Goal: Communication & Community: Answer question/provide support

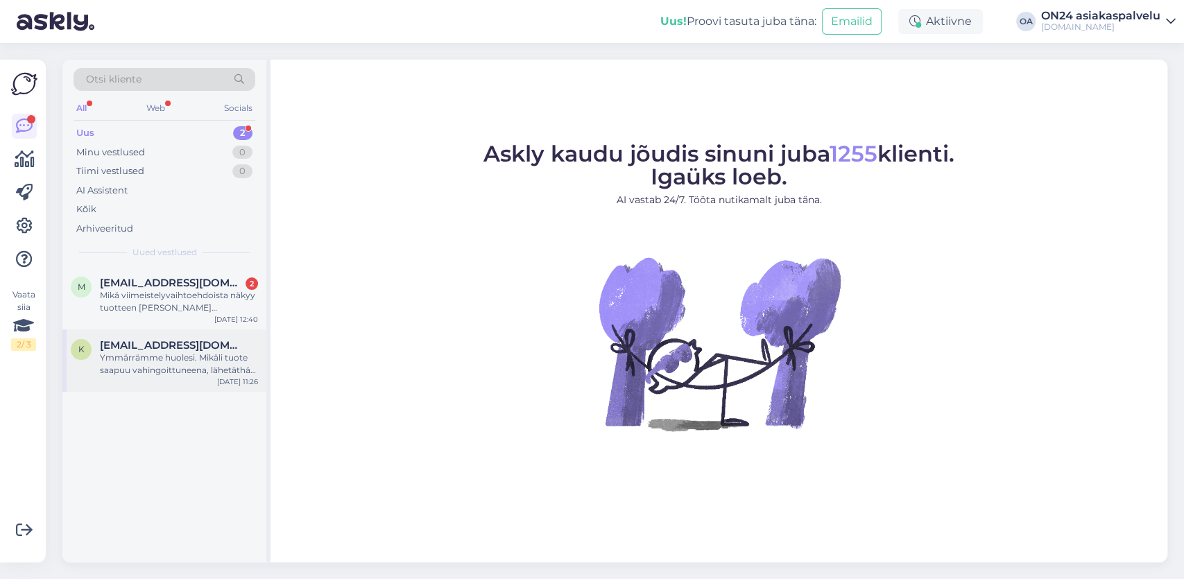
click at [166, 365] on div "Ymmärrämme huolesi. Mikäli tuote saapuu vahingoittuneena, lähetäthän meille til…" at bounding box center [179, 364] width 158 height 25
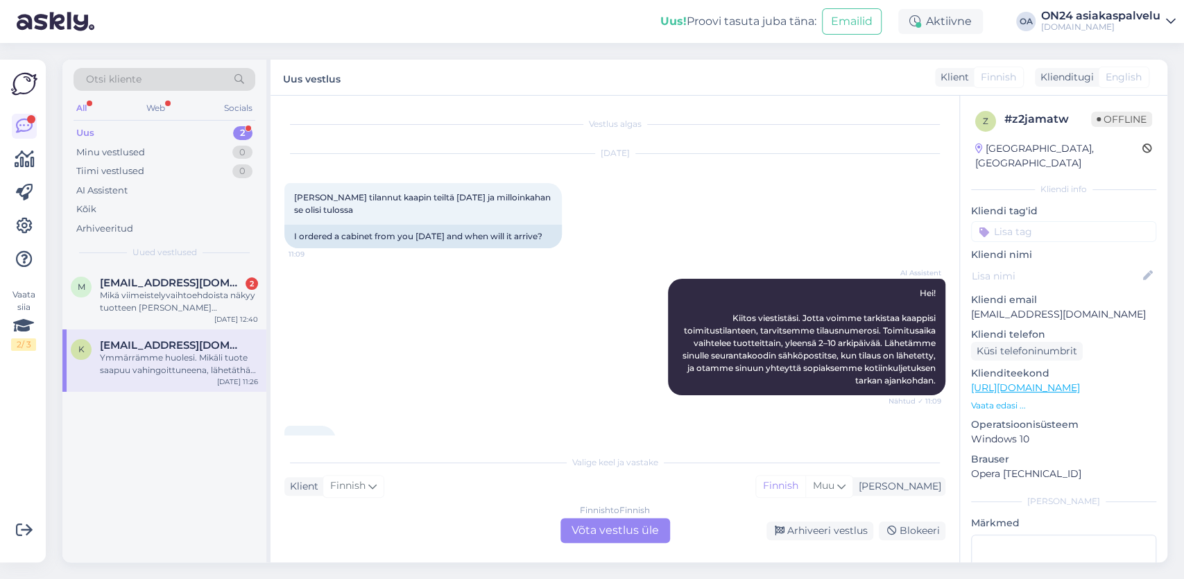
scroll to position [1093, 0]
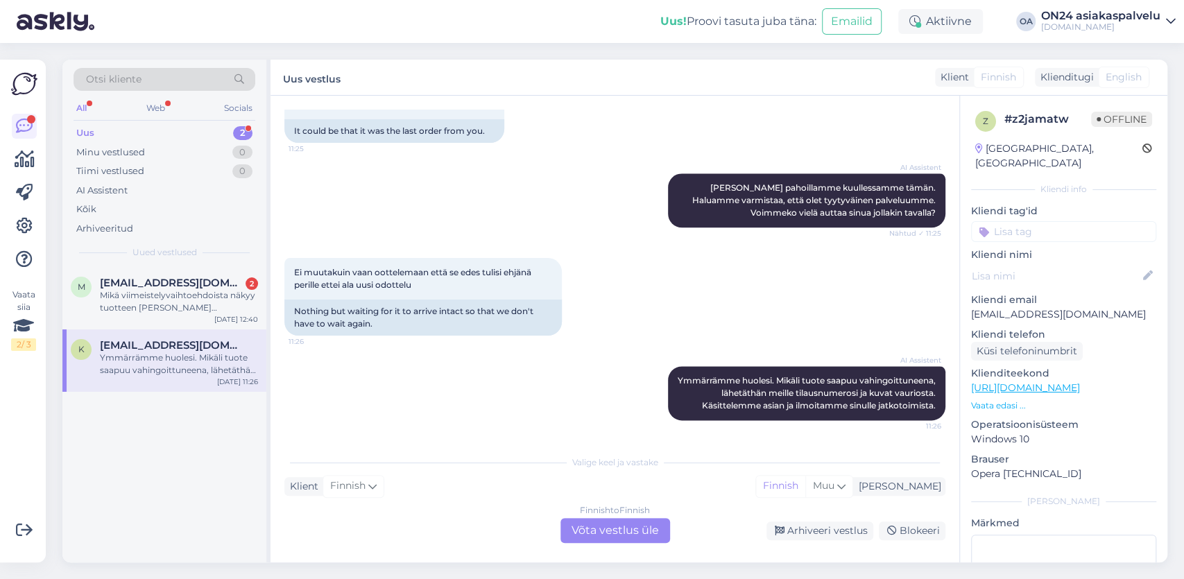
click at [583, 525] on div "Finnish to Finnish Võta vestlus üle" at bounding box center [616, 530] width 110 height 25
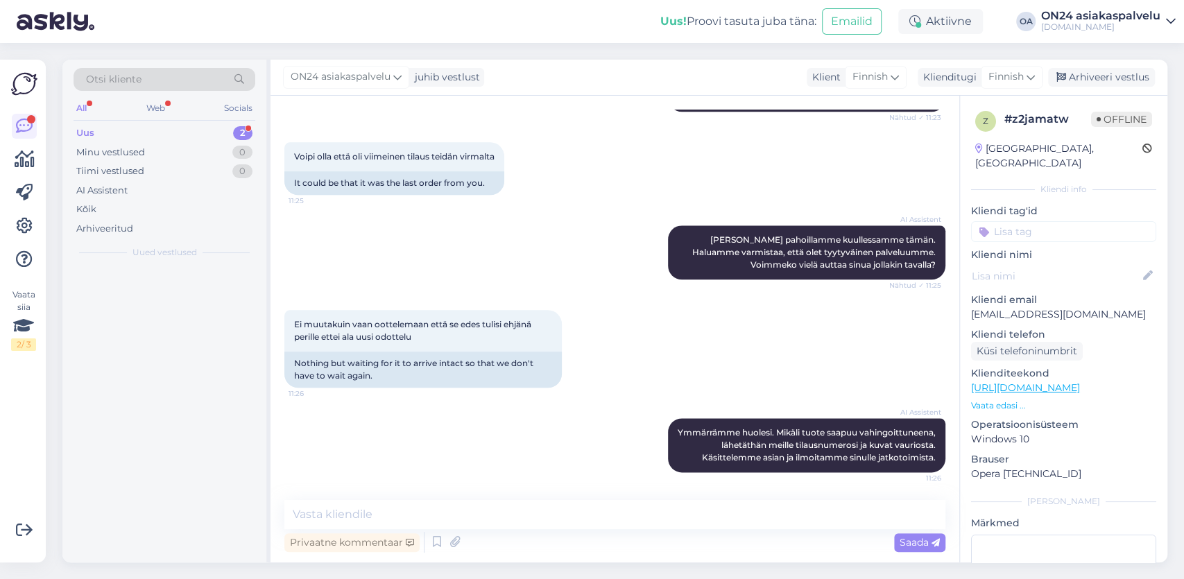
scroll to position [1041, 0]
click at [346, 513] on textarea at bounding box center [614, 514] width 661 height 29
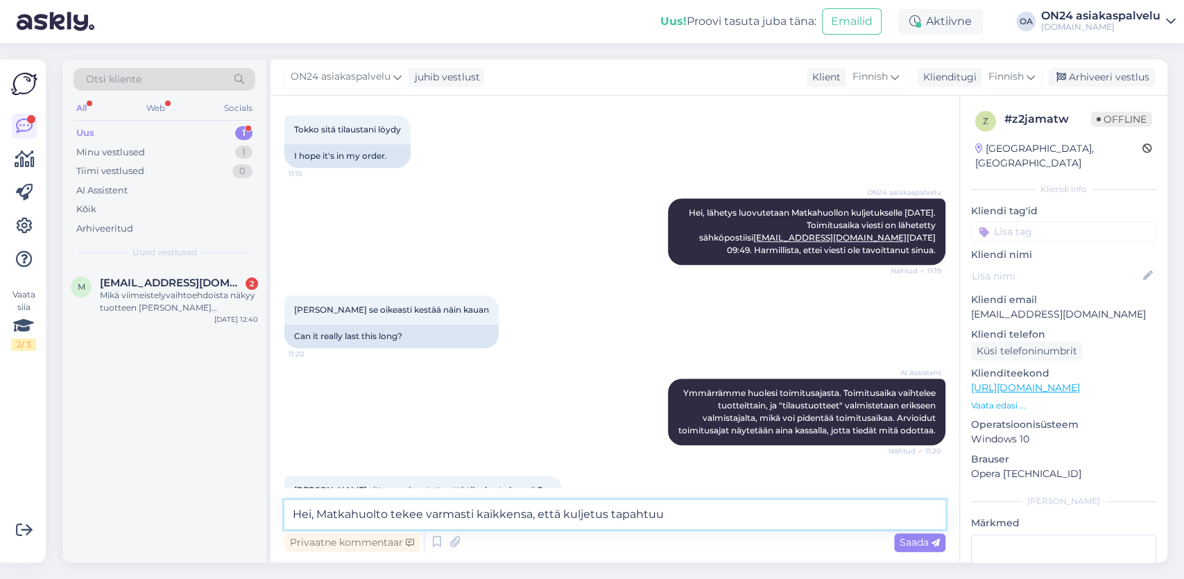
scroll to position [316, 0]
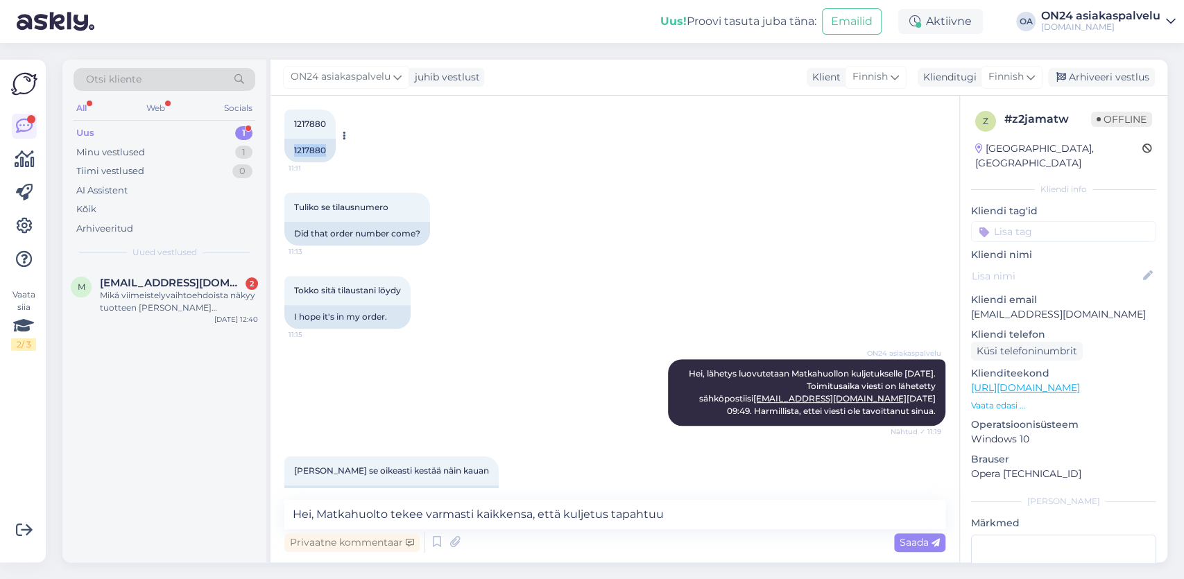
drag, startPoint x: 327, startPoint y: 161, endPoint x: 284, endPoint y: 161, distance: 43.0
click at [284, 161] on div "1217880" at bounding box center [309, 151] width 51 height 24
copy div "1217880"
drag, startPoint x: 671, startPoint y: 513, endPoint x: 89, endPoint y: 481, distance: 583.6
click at [284, 500] on textarea "Hei, Matkahuolto tekee varmasti kaikkensa, että kuljetus tapahtuu" at bounding box center [614, 514] width 661 height 29
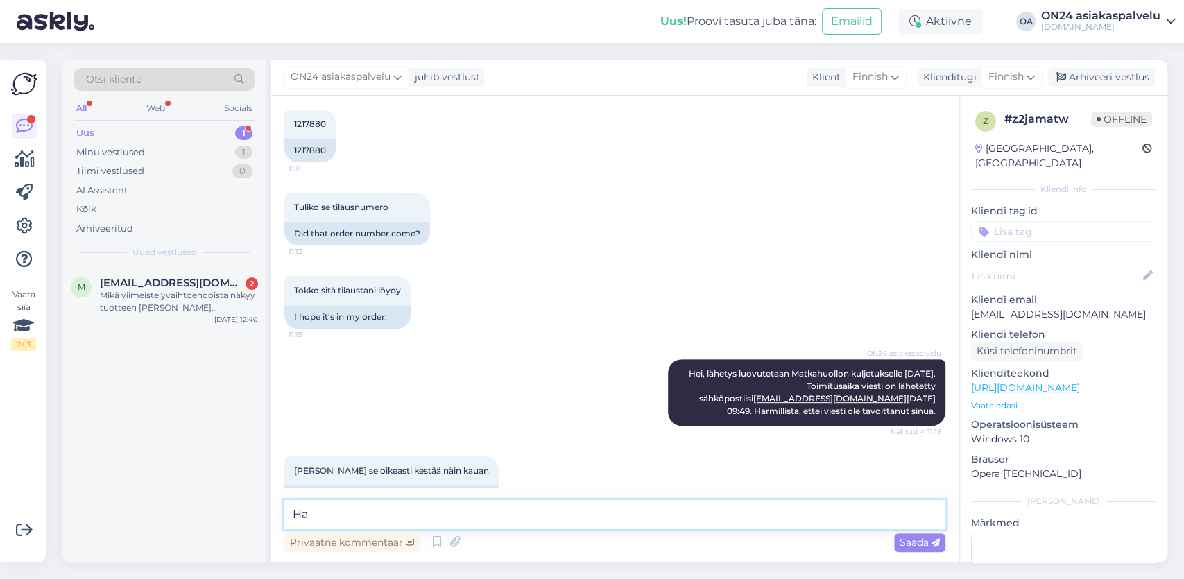
type textarea "H"
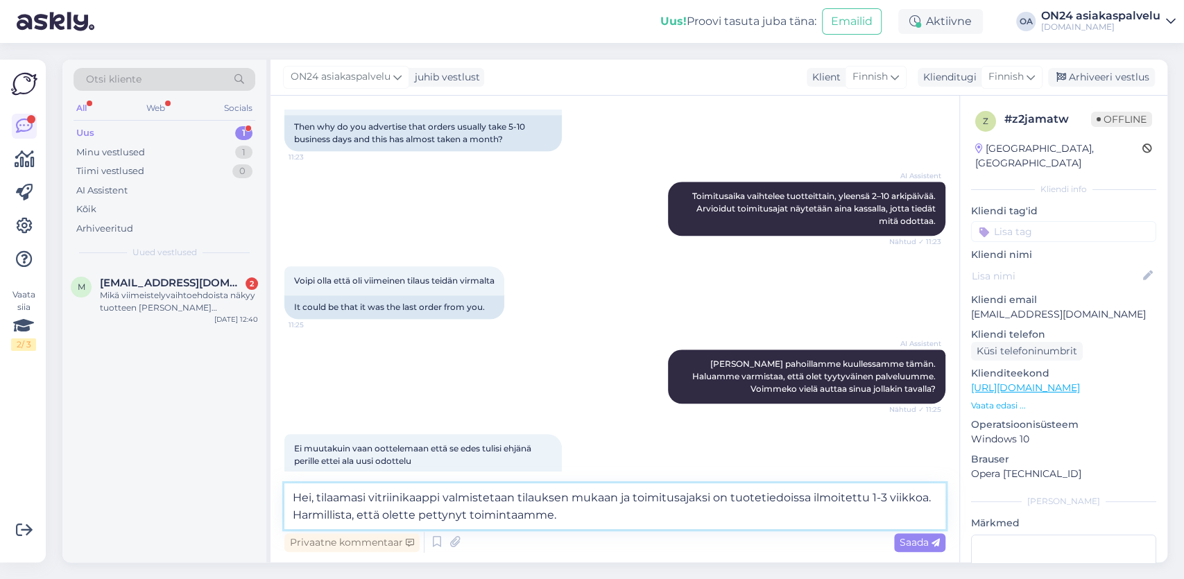
scroll to position [960, 0]
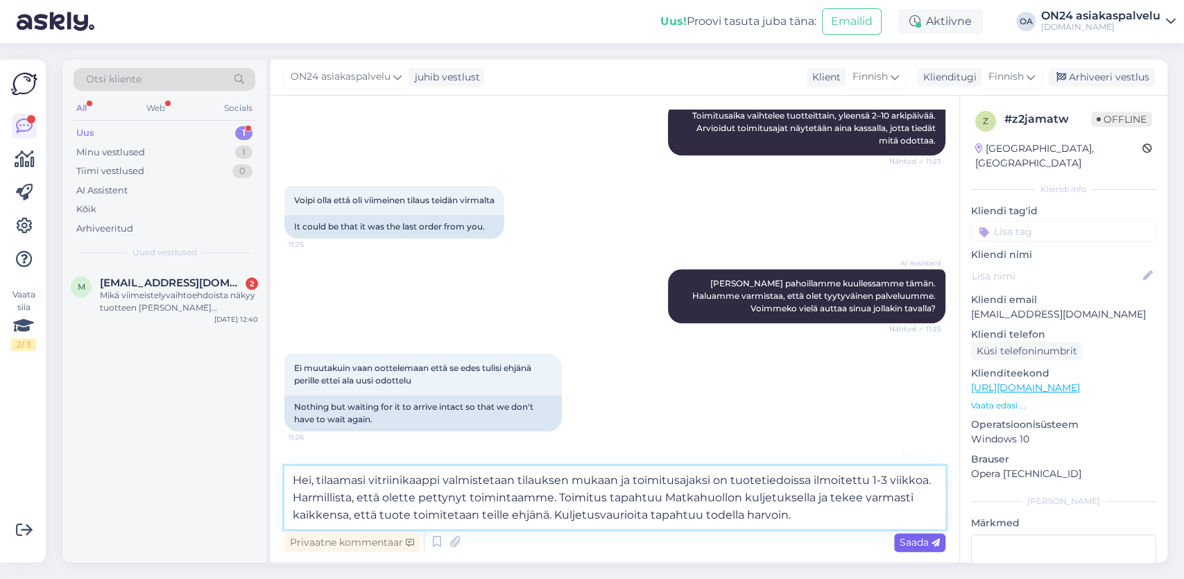
type textarea "Hei, tilaamasi vitriinikaappi valmistetaan tilauksen mukaan ja toimitusajaksi o…"
click at [921, 539] on span "Saada" at bounding box center [920, 542] width 40 height 12
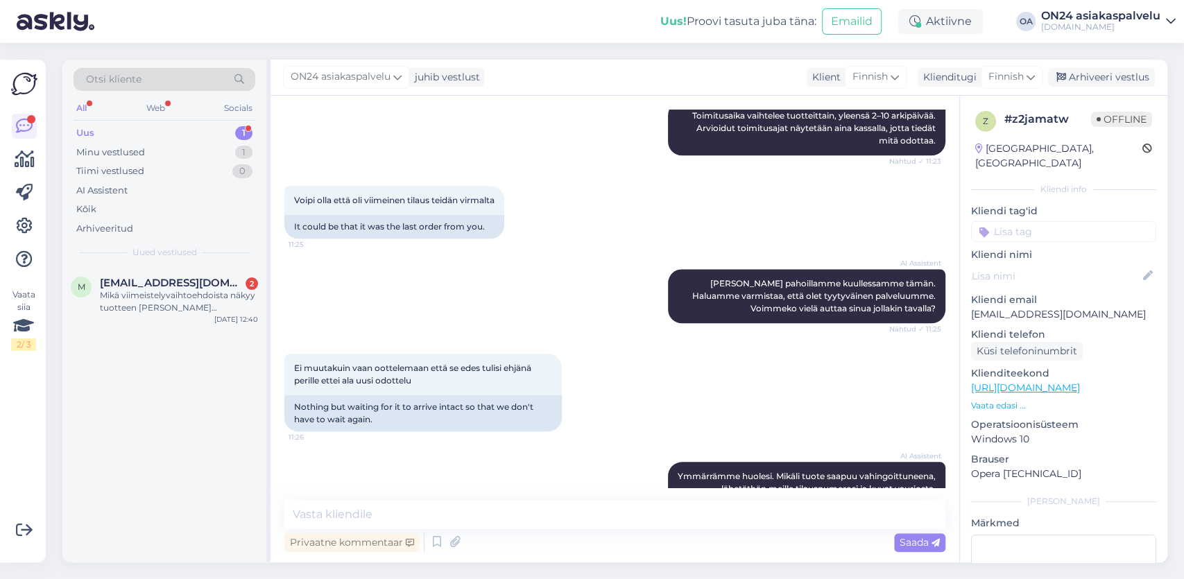
scroll to position [1163, 0]
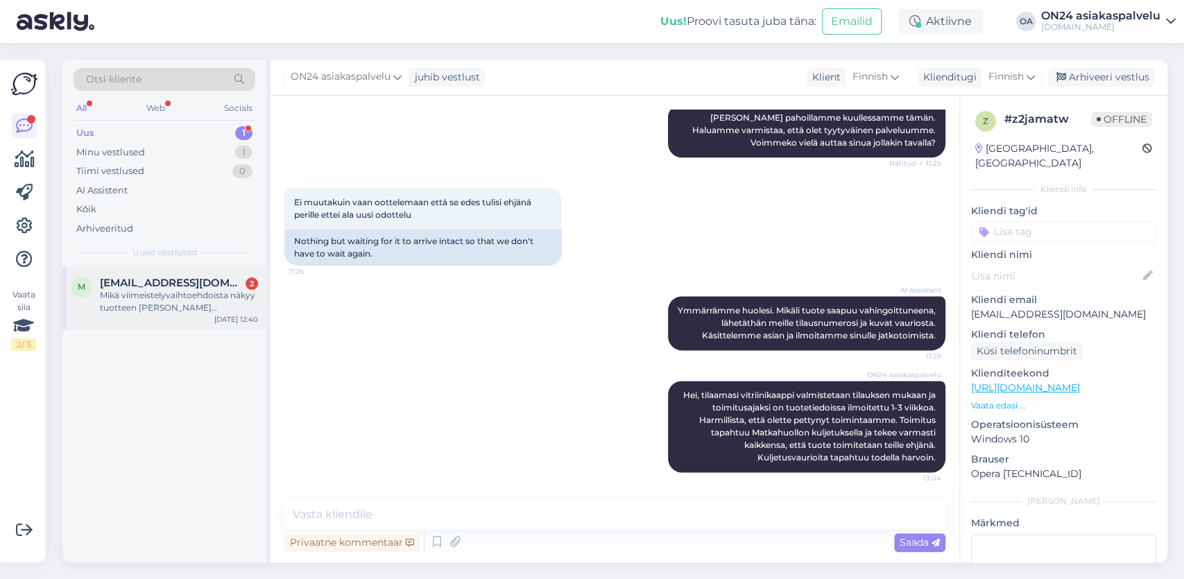
click at [155, 296] on div "Mikä viimeistelyvaihtoehdoista näkyy tuotteen [PERSON_NAME] sängynpäätylaatikko…" at bounding box center [179, 301] width 158 height 25
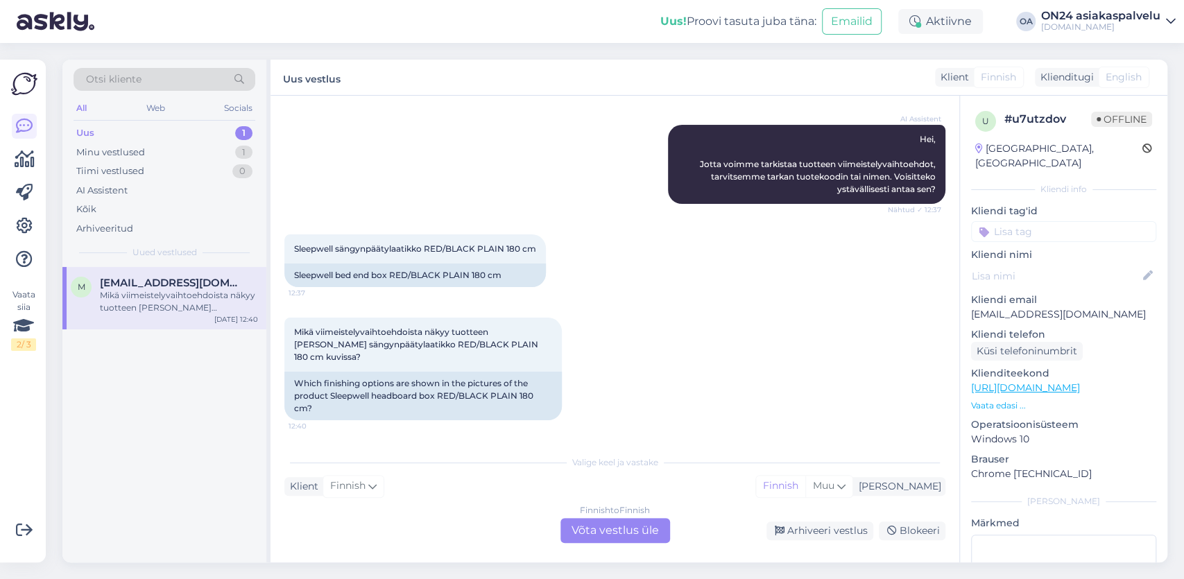
scroll to position [128, 0]
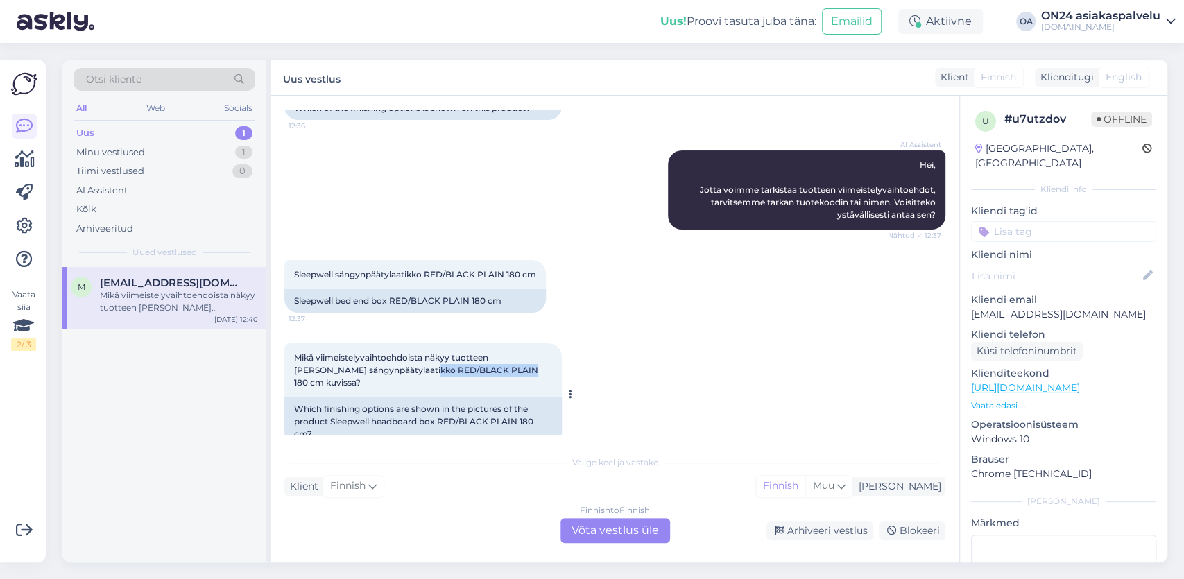
drag, startPoint x: 385, startPoint y: 358, endPoint x: 478, endPoint y: 359, distance: 93.0
click at [478, 359] on span "Mikä viimeistelyvaihtoehdoista näkyy tuotteen [PERSON_NAME] sängynpäätylaatikko…" at bounding box center [417, 369] width 246 height 35
copy span "RED/BLACK PLAIN 180"
click at [608, 530] on div "Finnish to Finnish Võta vestlus üle" at bounding box center [616, 530] width 110 height 25
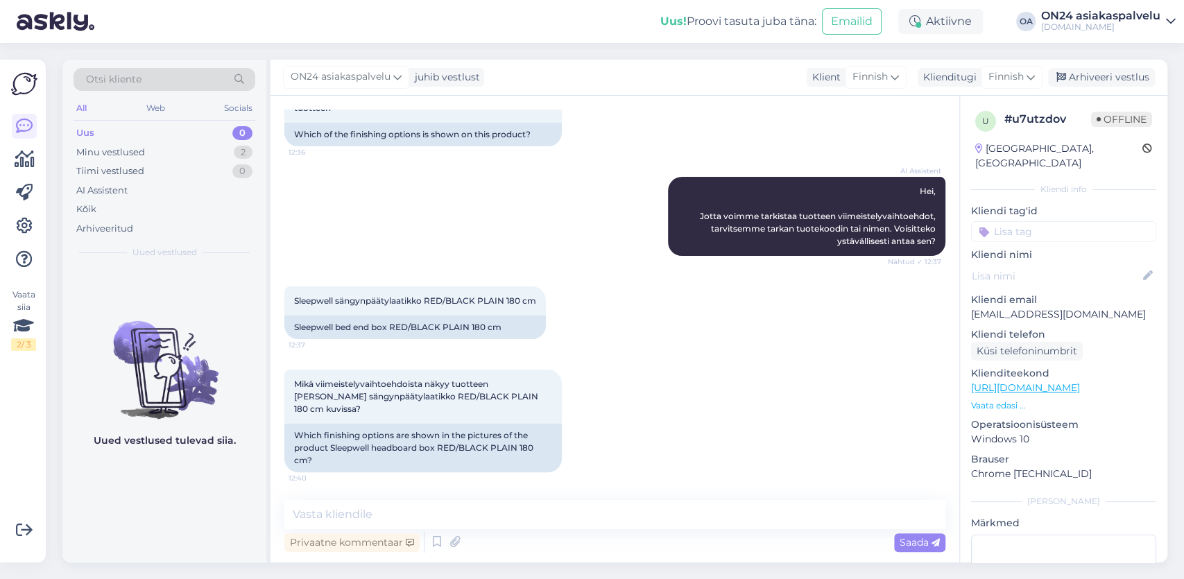
scroll to position [76, 0]
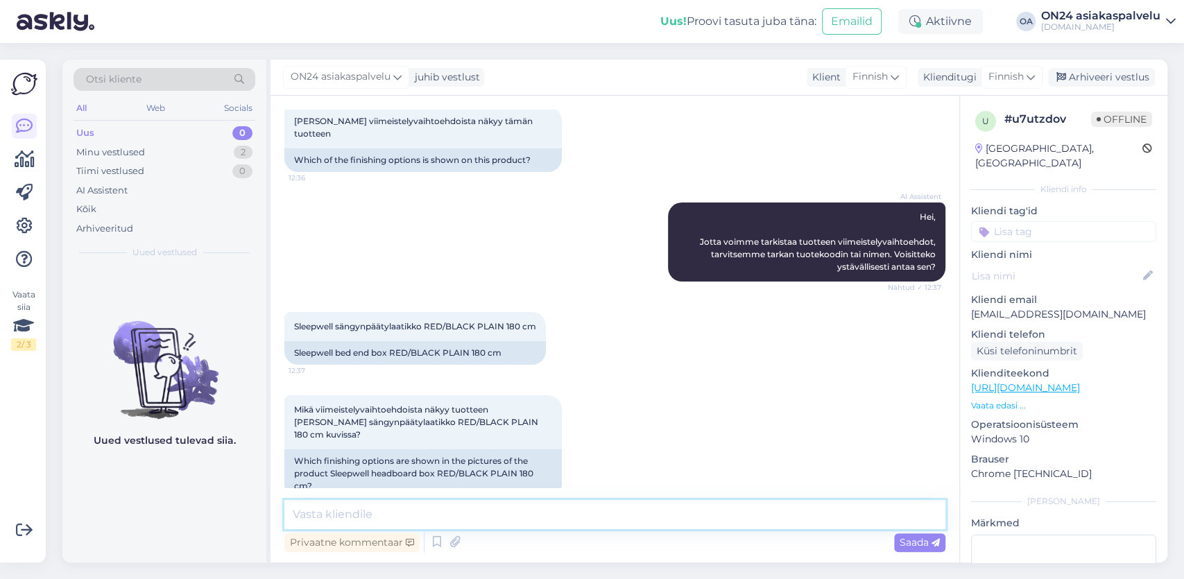
click at [339, 515] on textarea at bounding box center [614, 514] width 661 height 29
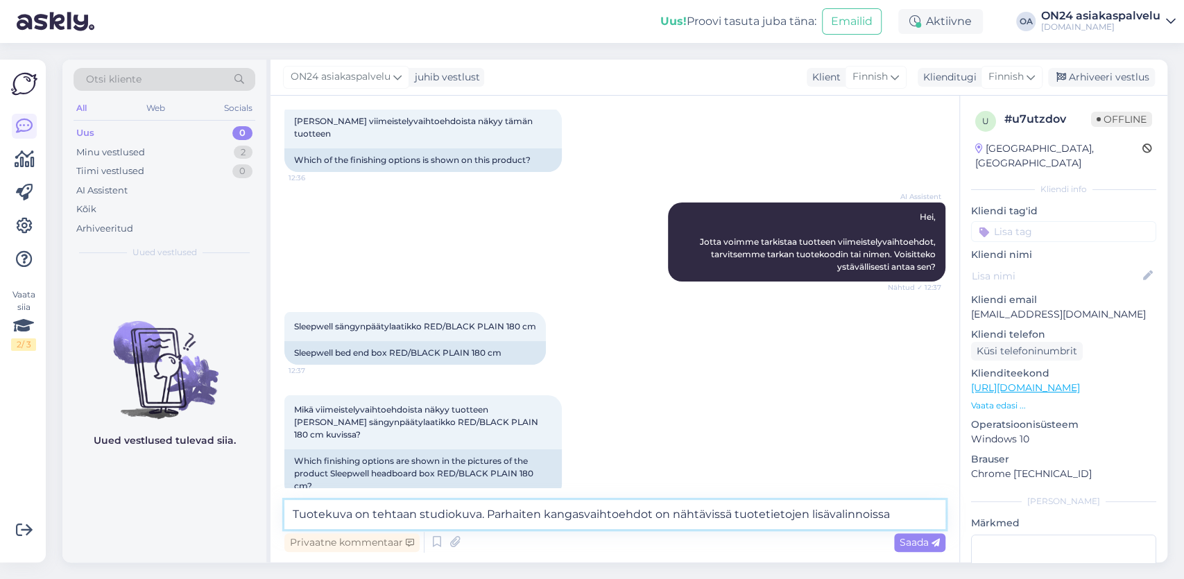
paste textarea "[URL][DOMAIN_NAME]"
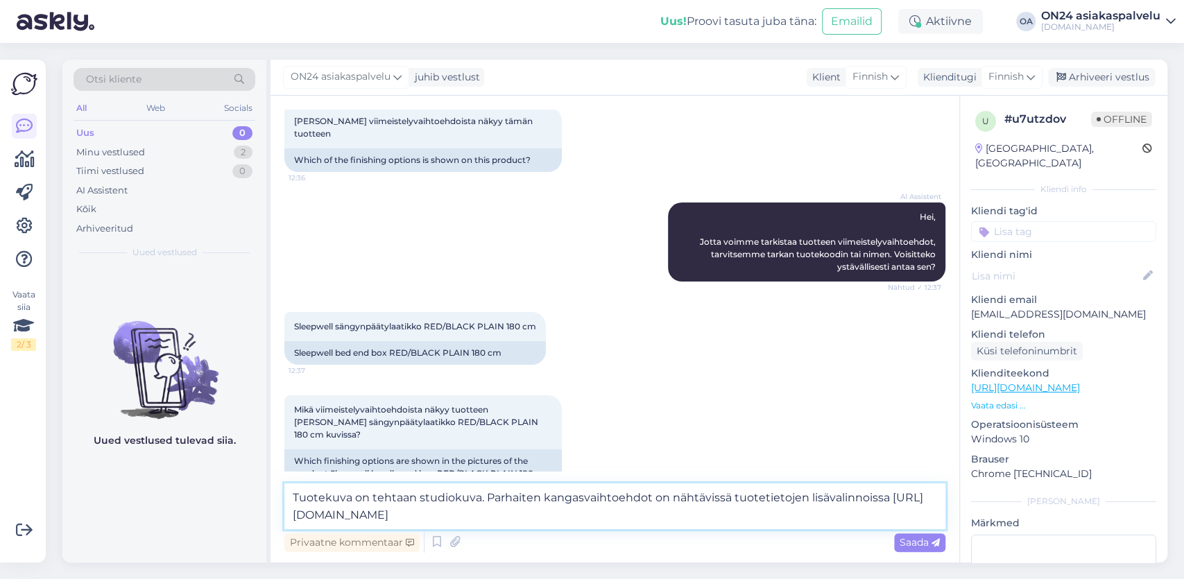
click at [481, 502] on textarea "Tuotekuva on tehtaan studiokuva. Parhaiten kangasvaihtoehdot on nähtävissä tuot…" at bounding box center [614, 507] width 661 height 46
drag, startPoint x: 885, startPoint y: 499, endPoint x: 893, endPoint y: 516, distance: 19.2
click at [894, 516] on textarea "Tuotekuva on tehtaan studiokuva. Parhaiten kangasvaihtoehdot on nähtävissä tuot…" at bounding box center [614, 507] width 661 height 46
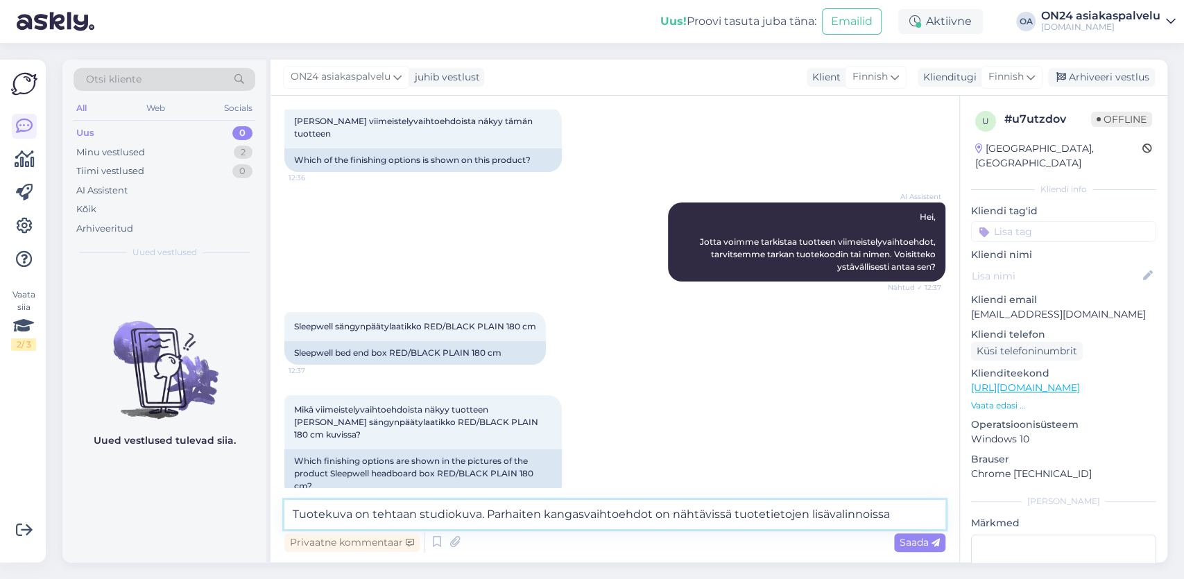
drag, startPoint x: 808, startPoint y: 513, endPoint x: 889, endPoint y: 510, distance: 80.5
click at [889, 510] on textarea "Tuotekuva on tehtaan studiokuva. Parhaiten kangasvaihtoehdot on nähtävissä tuot…" at bounding box center [614, 514] width 661 height 29
drag, startPoint x: 886, startPoint y: 511, endPoint x: 807, endPoint y: 514, distance: 79.1
click at [807, 514] on textarea "Tuotekuva on tehtaan studiokuva. Parhaiten kangasvaihtoehdot on nähtävissä tuot…" at bounding box center [614, 514] width 661 height 29
paste textarea "[URL][DOMAIN_NAME]"
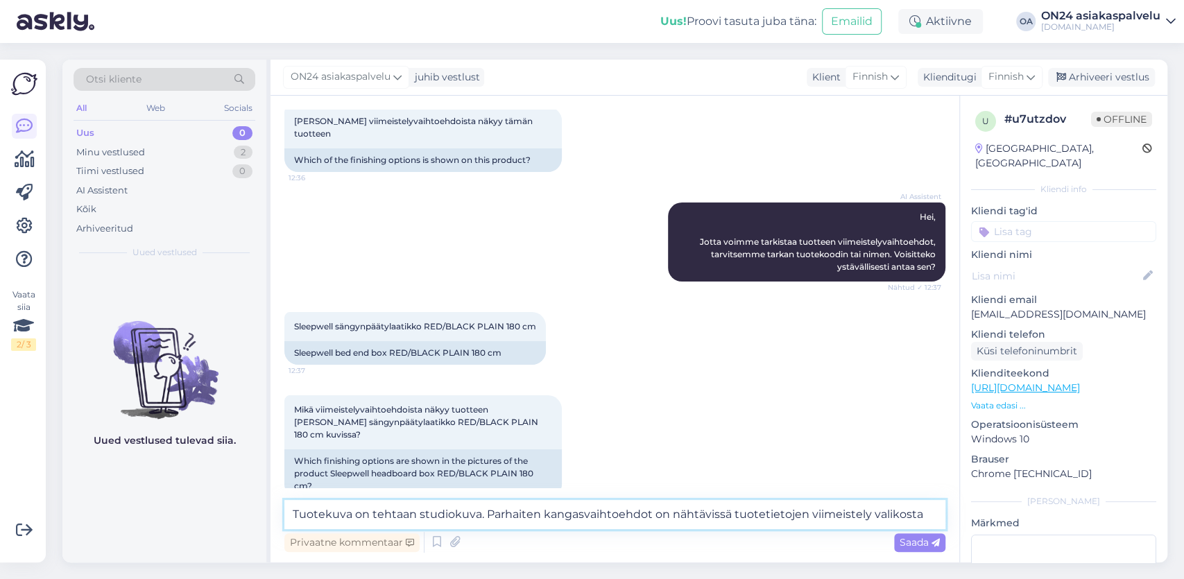
type textarea "Tuotekuva on tehtaan studiokuva. Parhaiten kangasvaihtoehdot on nähtävissä tuot…"
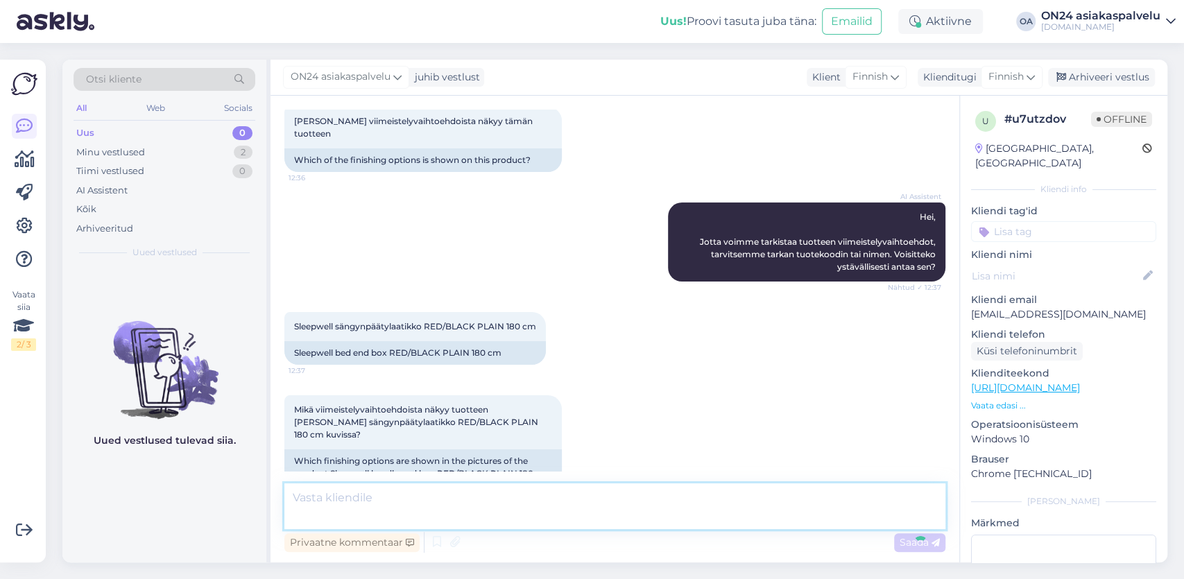
scroll to position [186, 0]
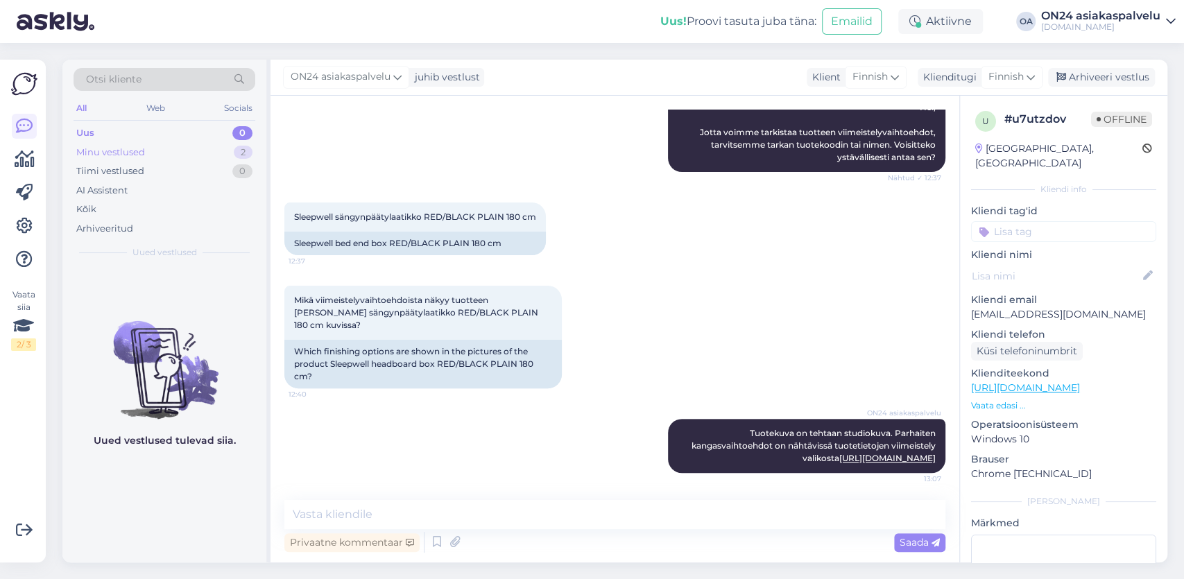
click at [160, 157] on div "Minu vestlused 2" at bounding box center [165, 152] width 182 height 19
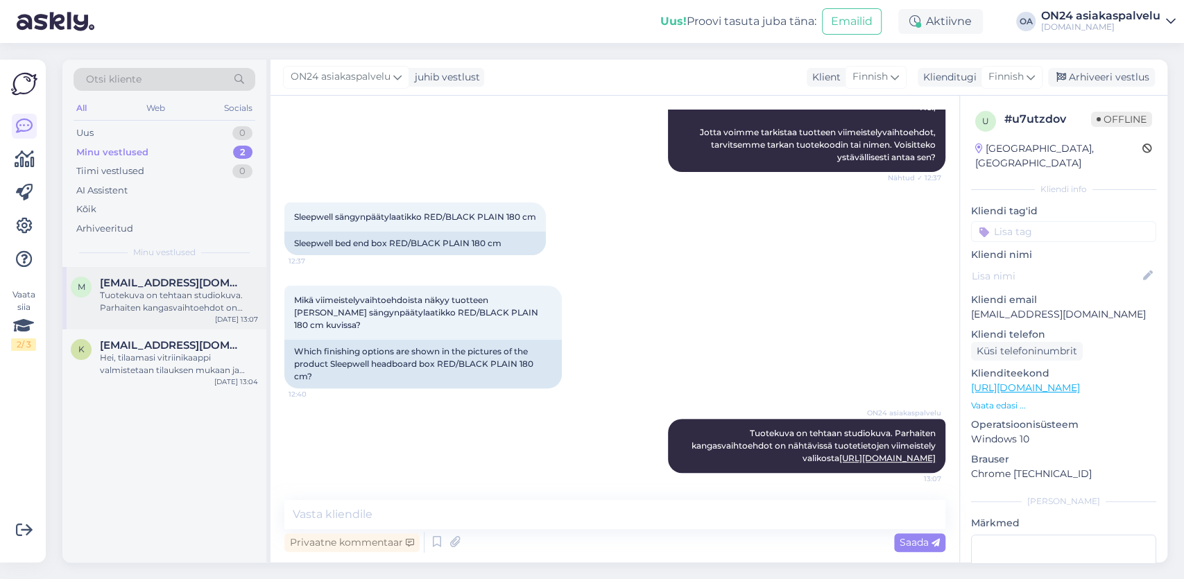
click at [185, 293] on div "Tuotekuva on tehtaan studiokuva. Parhaiten kangasvaihtoehdot on nähtävissä tuot…" at bounding box center [179, 301] width 158 height 25
click at [1118, 71] on div "Arhiveeri vestlus" at bounding box center [1101, 77] width 107 height 19
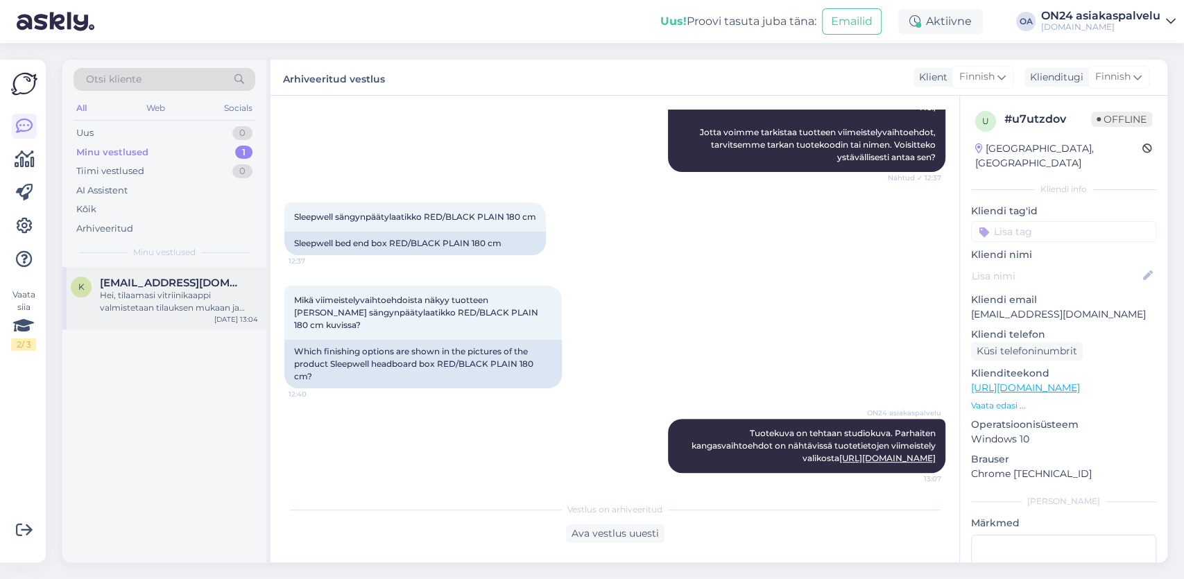
click at [153, 291] on div "Hei, tilaamasi vitriinikaappi valmistetaan tilauksen mukaan ja toimitusajaksi o…" at bounding box center [179, 301] width 158 height 25
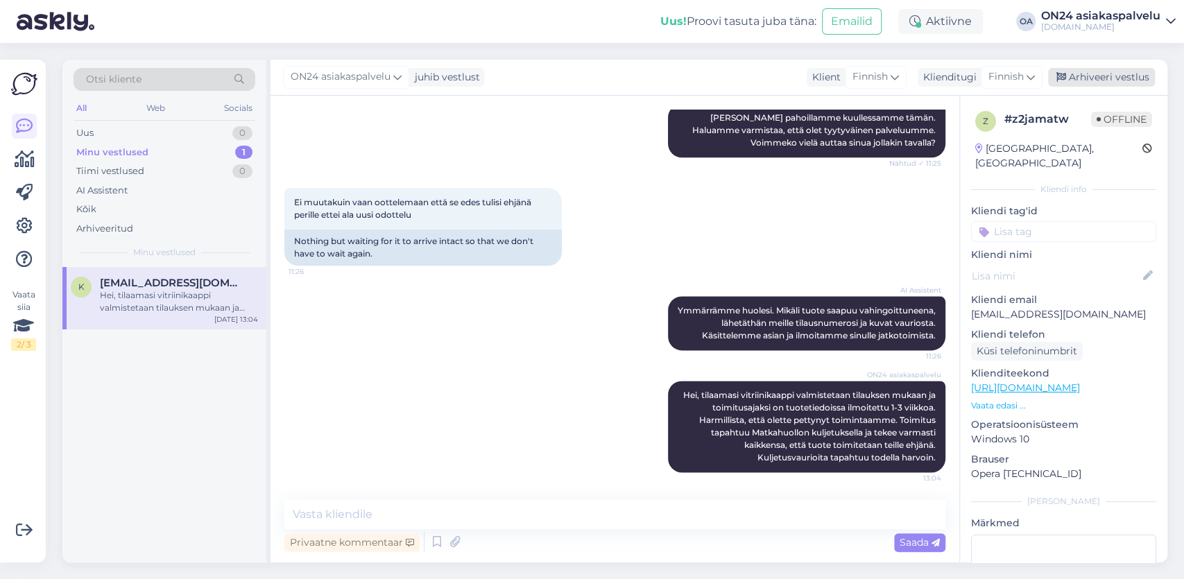
click at [1111, 76] on div "Arhiveeri vestlus" at bounding box center [1101, 77] width 107 height 19
